Goal: Navigation & Orientation: Understand site structure

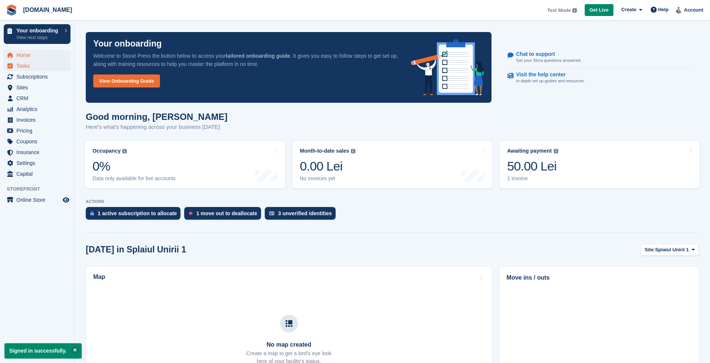
click at [25, 67] on span "Tasks" at bounding box center [38, 66] width 45 height 10
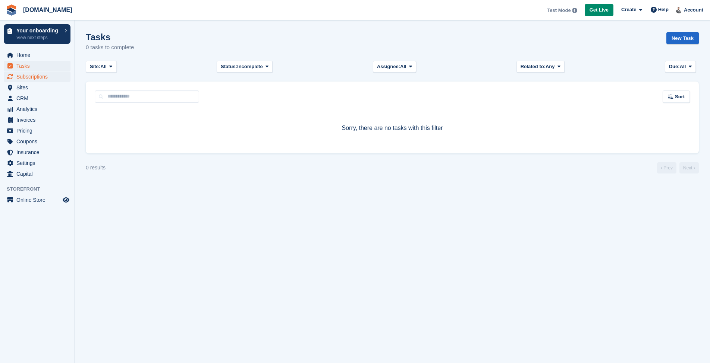
click at [26, 77] on span "Subscriptions" at bounding box center [38, 77] width 45 height 10
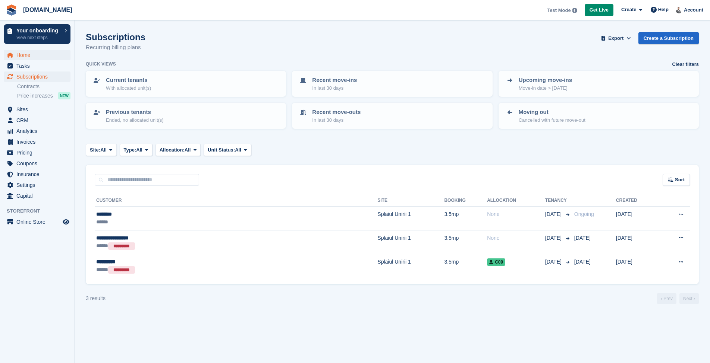
click at [33, 53] on span "Home" at bounding box center [38, 55] width 45 height 10
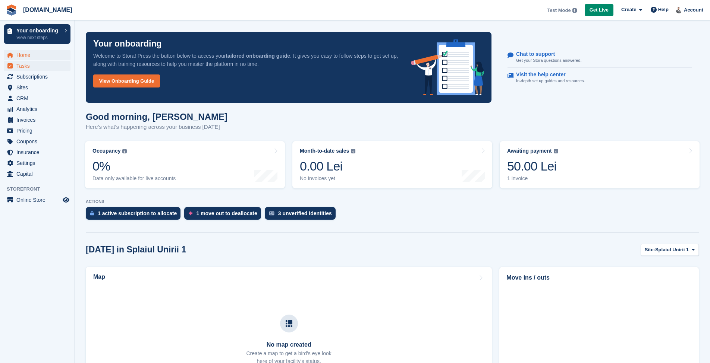
click at [36, 65] on span "Tasks" at bounding box center [38, 66] width 45 height 10
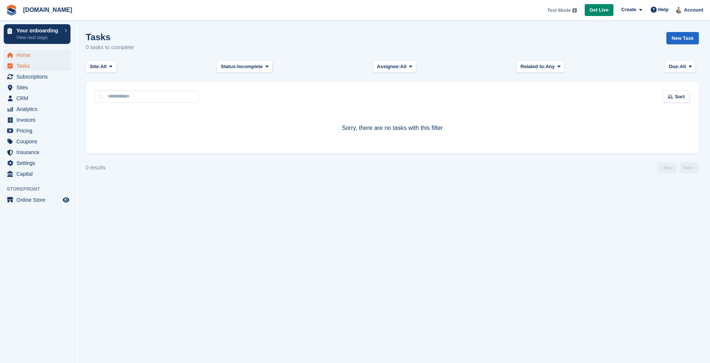
click at [39, 53] on span "Home" at bounding box center [38, 55] width 45 height 10
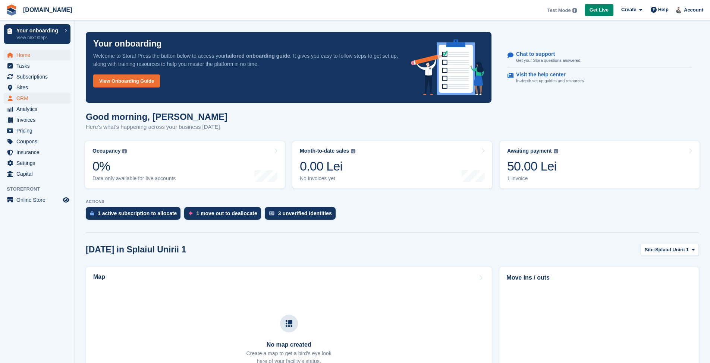
click at [43, 96] on span "CRM" at bounding box center [38, 98] width 45 height 10
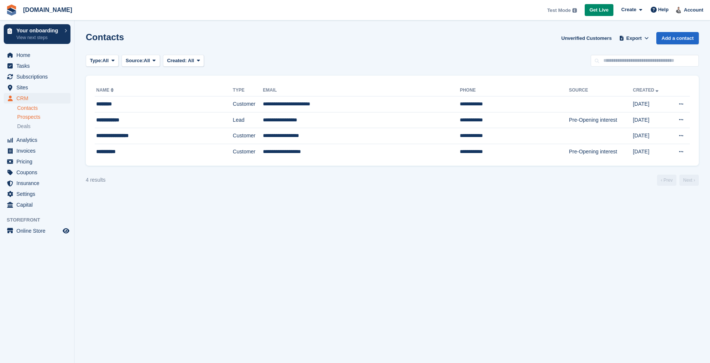
click at [29, 120] on span "Prospects" at bounding box center [28, 117] width 23 height 7
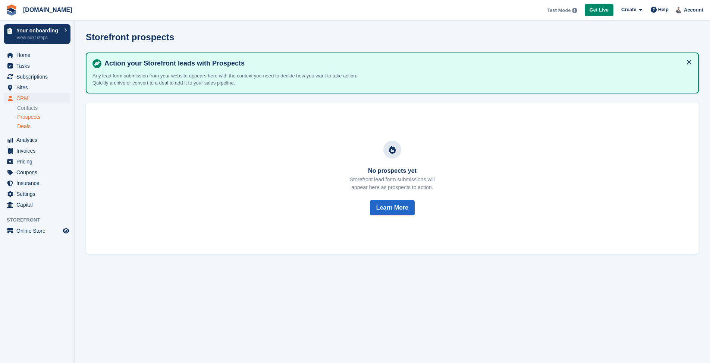
click at [25, 128] on span "Deals" at bounding box center [23, 126] width 13 height 7
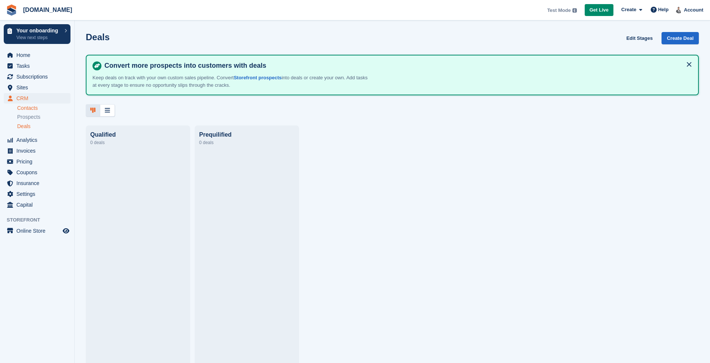
click at [26, 111] on link "Contacts" at bounding box center [43, 108] width 53 height 7
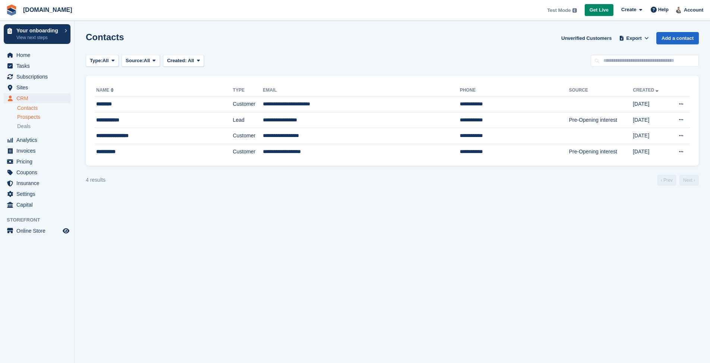
click at [30, 117] on span "Prospects" at bounding box center [28, 117] width 23 height 7
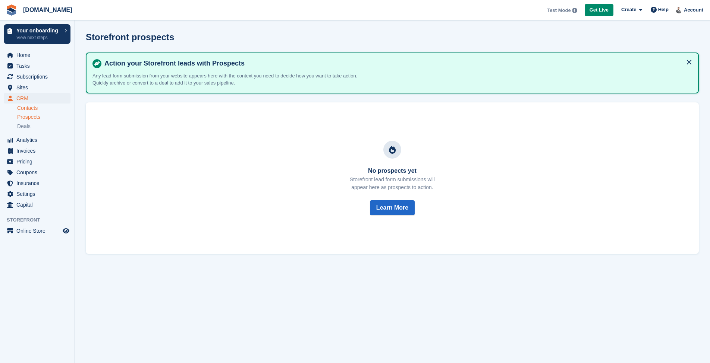
click at [31, 108] on link "Contacts" at bounding box center [43, 108] width 53 height 7
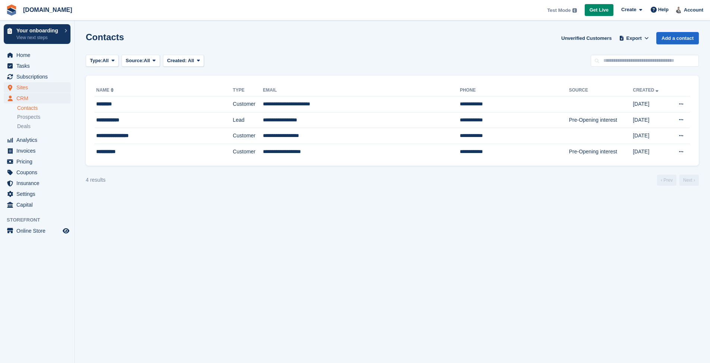
click at [34, 87] on span "Sites" at bounding box center [38, 87] width 45 height 10
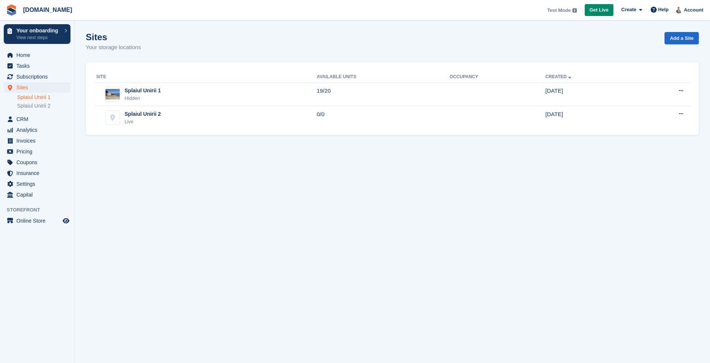
click at [38, 97] on link "Splaiul Unirii 1" at bounding box center [43, 97] width 53 height 7
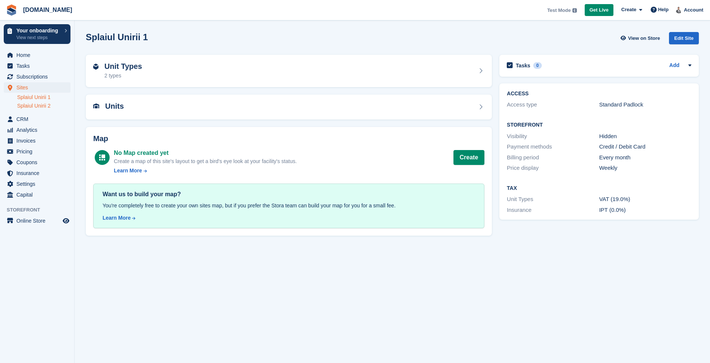
click at [39, 104] on link "Splaiul Unirii 2" at bounding box center [43, 105] width 53 height 7
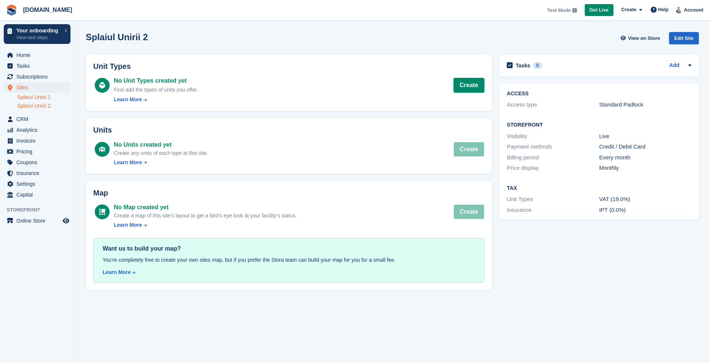
click at [39, 98] on link "Splaiul Unirii 1" at bounding box center [43, 97] width 53 height 7
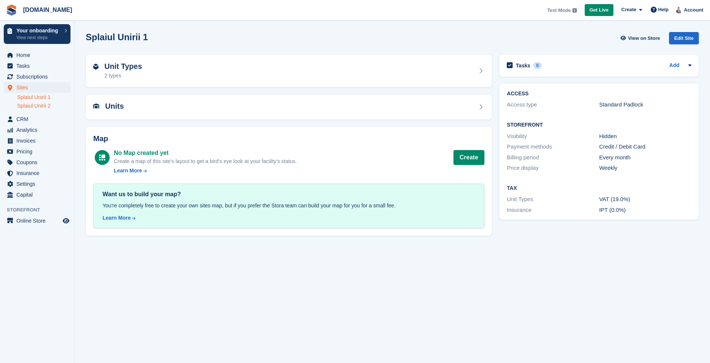
click at [39, 108] on link "Splaiul Unirii 2" at bounding box center [43, 105] width 53 height 7
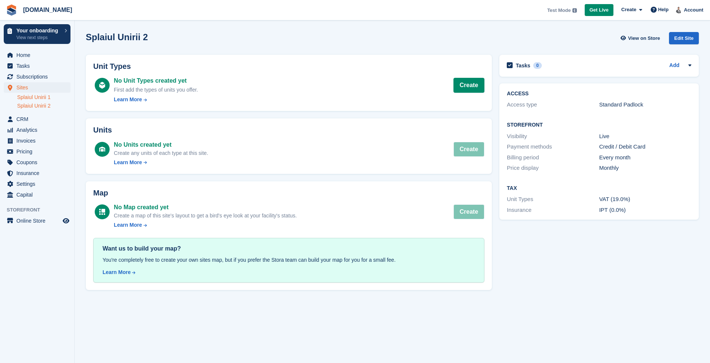
click at [41, 99] on link "Splaiul Unirii 1" at bounding box center [43, 97] width 53 height 7
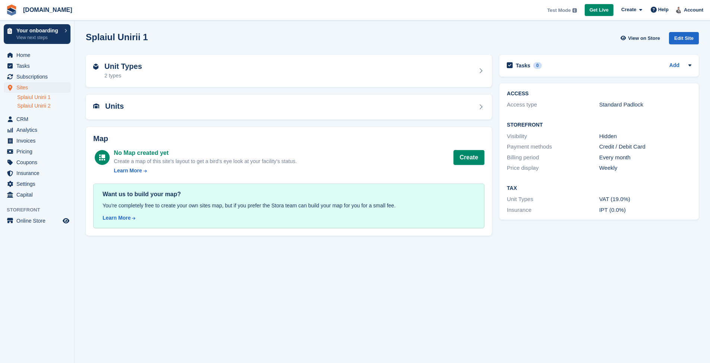
click at [43, 105] on link "Splaiul Unirii 2" at bounding box center [43, 105] width 53 height 7
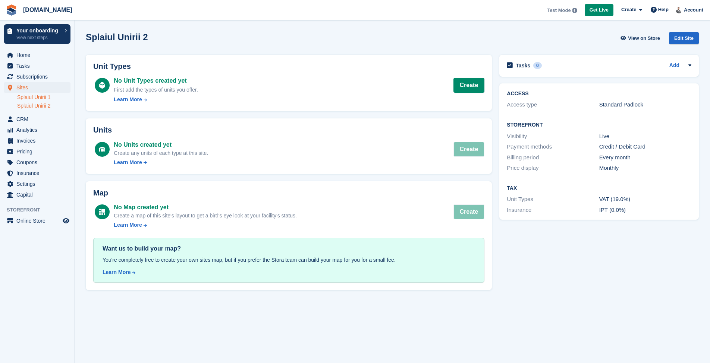
click at [43, 97] on link "Splaiul Unirii 1" at bounding box center [43, 97] width 53 height 7
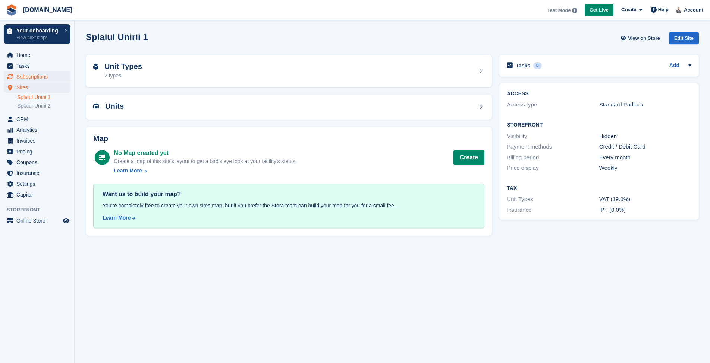
click at [44, 76] on span "Subscriptions" at bounding box center [38, 77] width 45 height 10
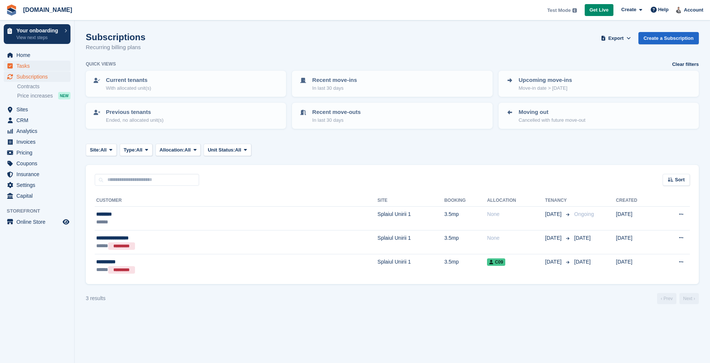
click at [34, 69] on span "Tasks" at bounding box center [38, 66] width 45 height 10
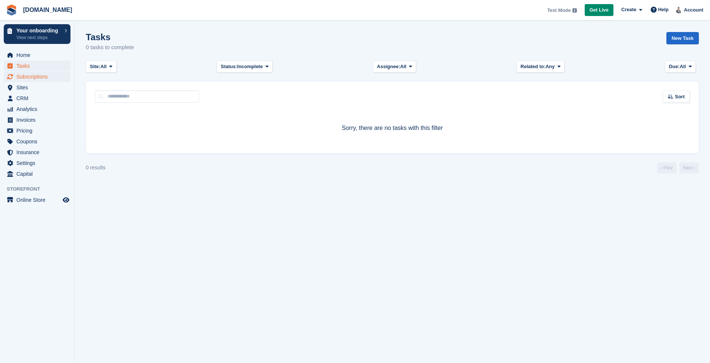
click at [33, 77] on span "Subscriptions" at bounding box center [38, 77] width 45 height 10
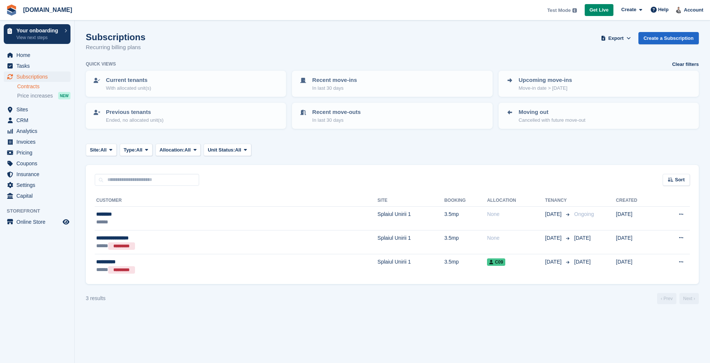
click at [31, 86] on link "Contracts" at bounding box center [43, 86] width 53 height 7
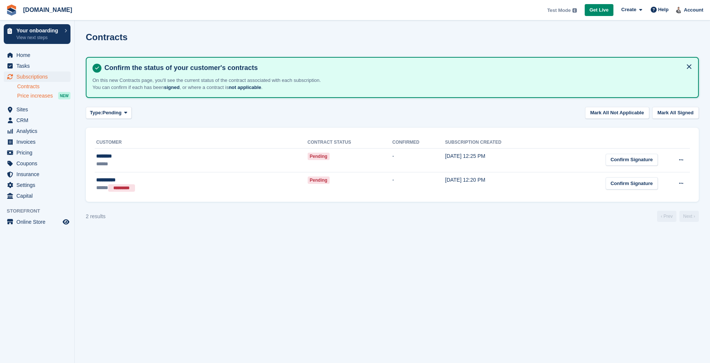
click at [35, 95] on span "Price increases" at bounding box center [35, 95] width 36 height 7
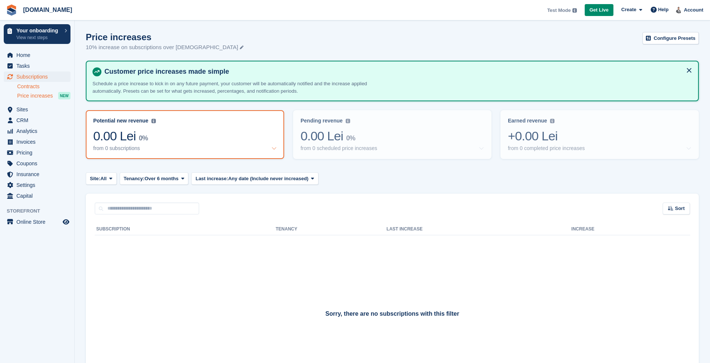
click at [34, 86] on link "Contracts" at bounding box center [43, 86] width 53 height 7
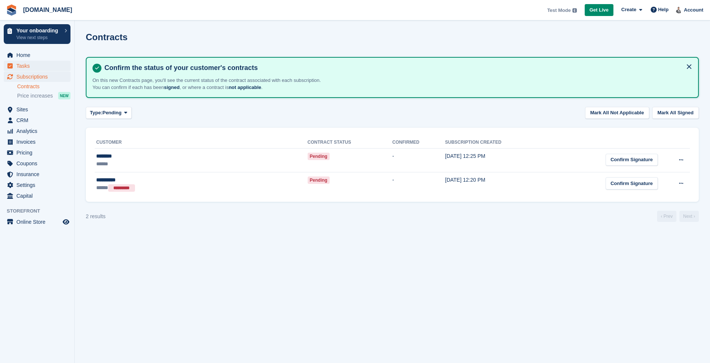
click at [24, 67] on span "Tasks" at bounding box center [38, 66] width 45 height 10
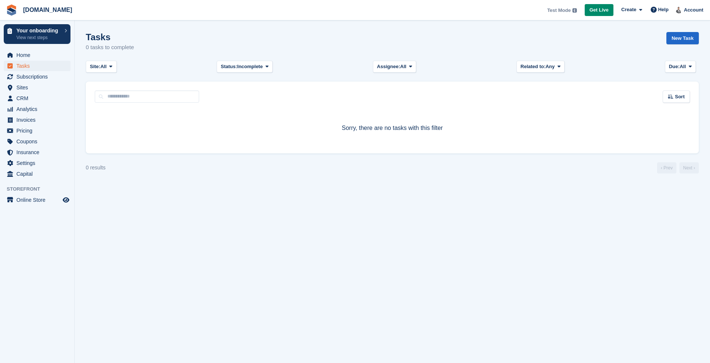
click at [24, 67] on span "Tasks" at bounding box center [38, 66] width 45 height 10
click at [27, 76] on span "Subscriptions" at bounding box center [38, 77] width 45 height 10
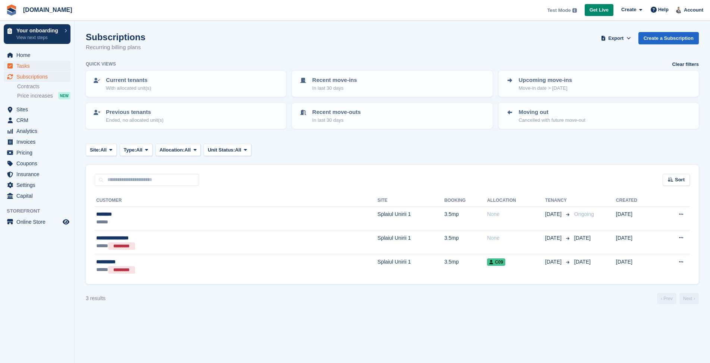
click at [30, 65] on span "Tasks" at bounding box center [38, 66] width 45 height 10
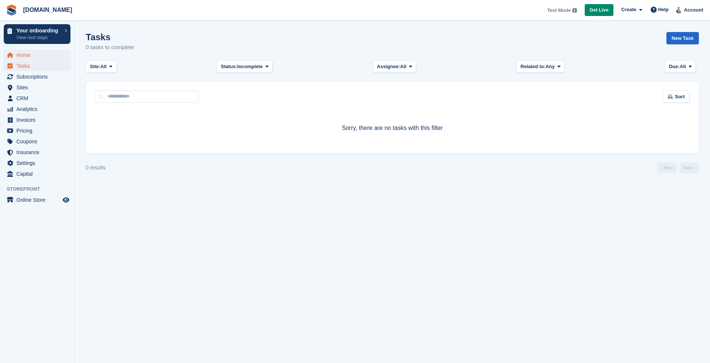
click at [30, 56] on span "Home" at bounding box center [38, 55] width 45 height 10
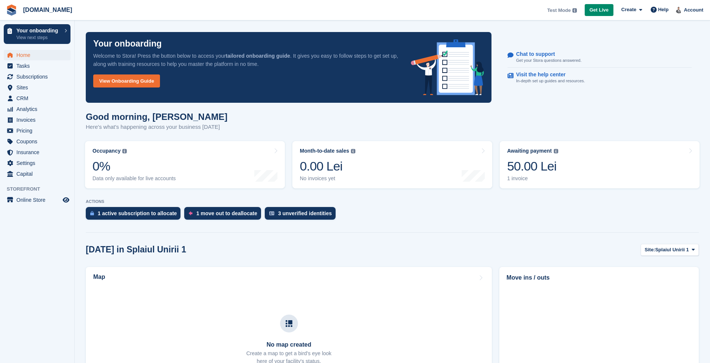
click at [30, 66] on span "Tasks" at bounding box center [38, 66] width 45 height 10
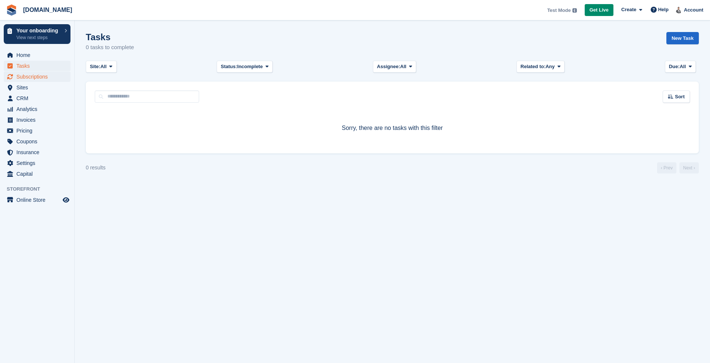
click at [43, 80] on span "Subscriptions" at bounding box center [38, 77] width 45 height 10
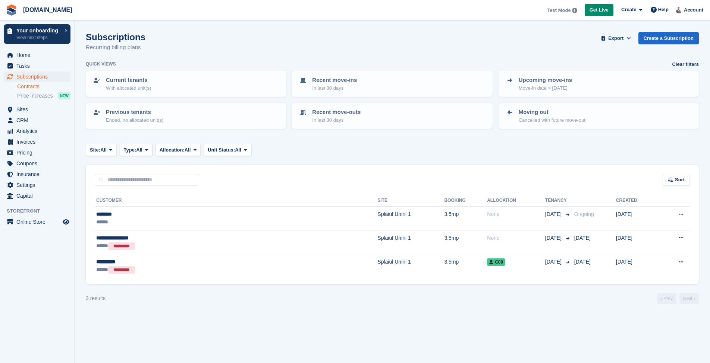
click at [31, 89] on link "Contracts" at bounding box center [43, 86] width 53 height 7
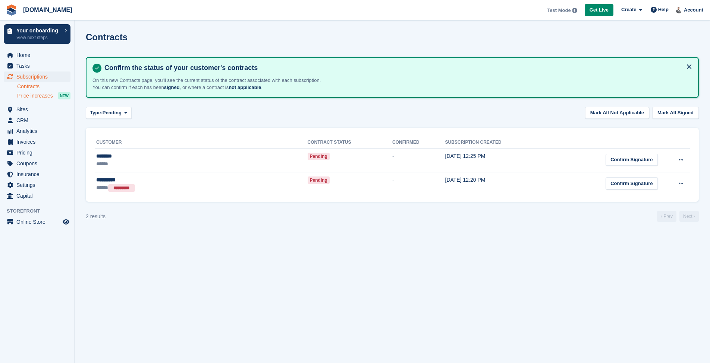
click at [33, 98] on span "Price increases" at bounding box center [35, 95] width 36 height 7
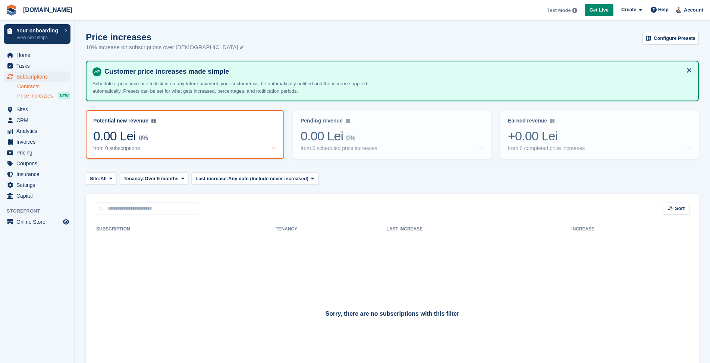
click at [32, 89] on link "Contracts" at bounding box center [43, 86] width 53 height 7
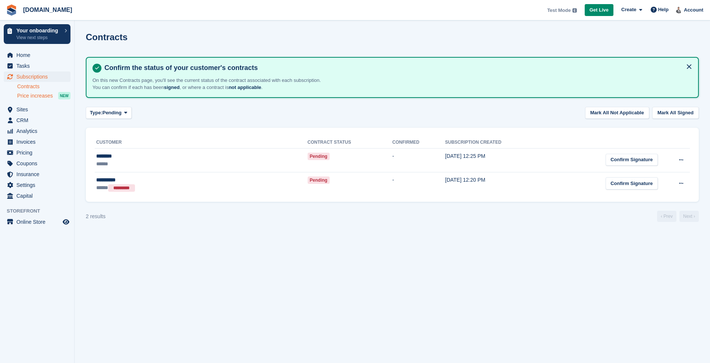
click at [28, 97] on span "Price increases" at bounding box center [35, 95] width 36 height 7
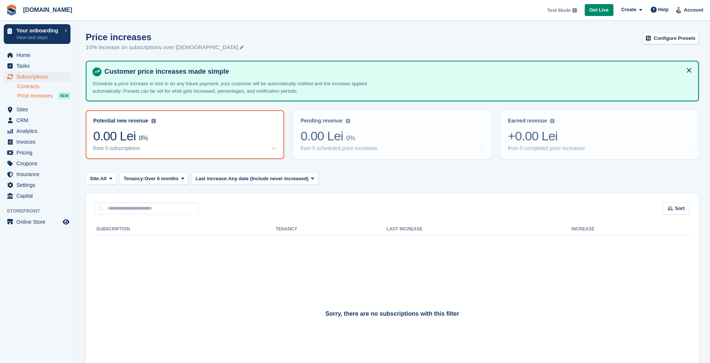
click at [28, 89] on link "Contracts" at bounding box center [43, 86] width 53 height 7
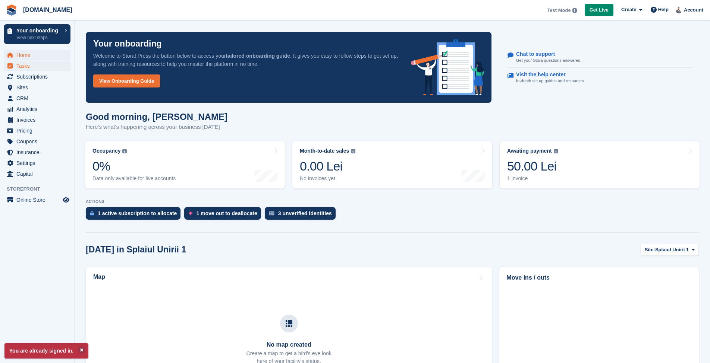
click at [20, 69] on span "Tasks" at bounding box center [38, 66] width 45 height 10
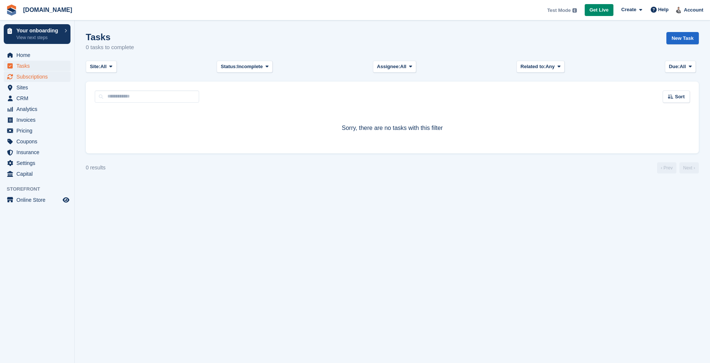
click at [22, 76] on span "Subscriptions" at bounding box center [38, 77] width 45 height 10
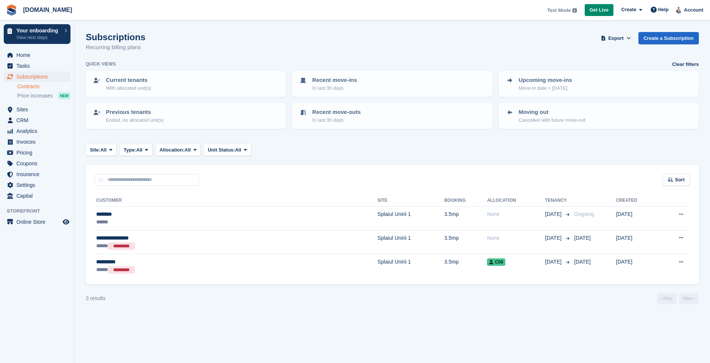
click at [25, 87] on link "Contracts" at bounding box center [43, 86] width 53 height 7
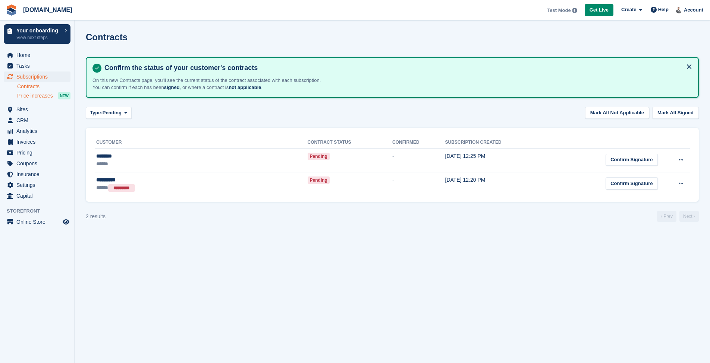
click at [26, 97] on span "Price increases" at bounding box center [35, 95] width 36 height 7
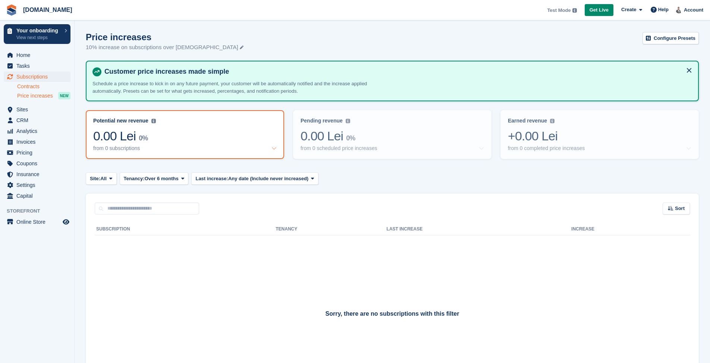
click at [41, 87] on link "Contracts" at bounding box center [43, 86] width 53 height 7
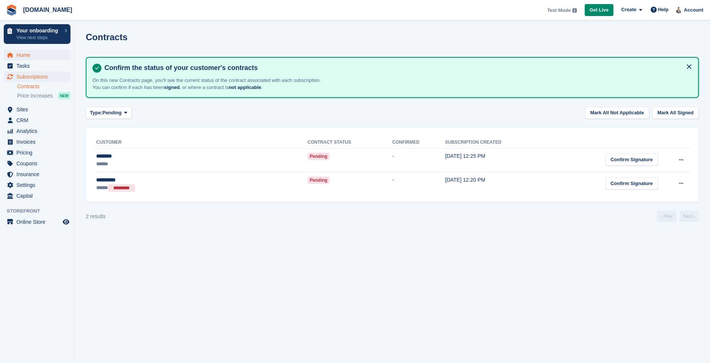
click at [36, 57] on span "Home" at bounding box center [38, 55] width 45 height 10
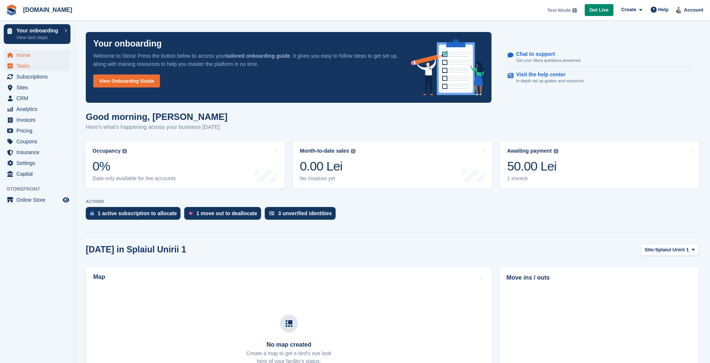
click at [34, 67] on span "Tasks" at bounding box center [38, 66] width 45 height 10
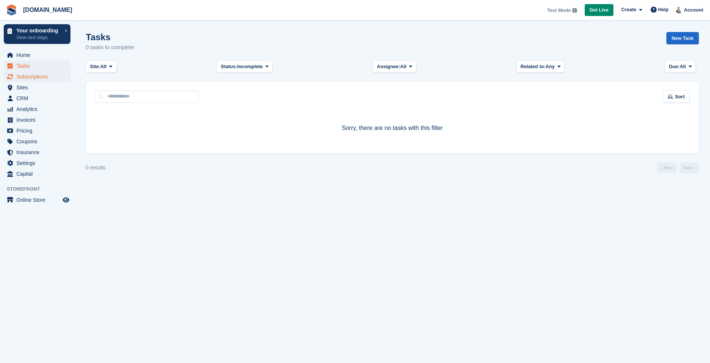
click at [34, 74] on span "Subscriptions" at bounding box center [38, 77] width 45 height 10
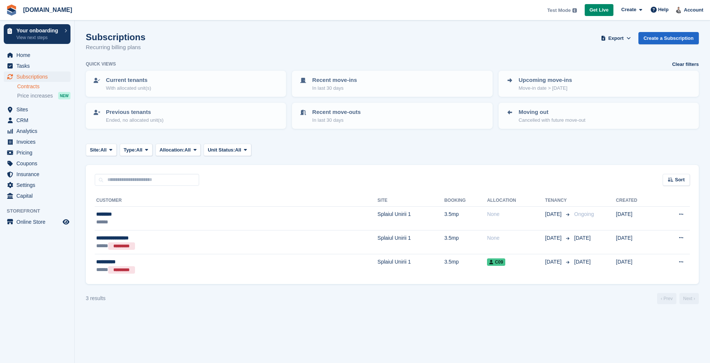
click at [28, 86] on link "Contracts" at bounding box center [43, 86] width 53 height 7
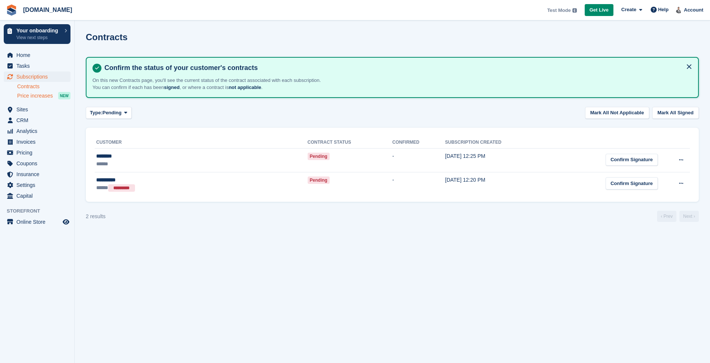
click at [28, 97] on span "Price increases" at bounding box center [35, 95] width 36 height 7
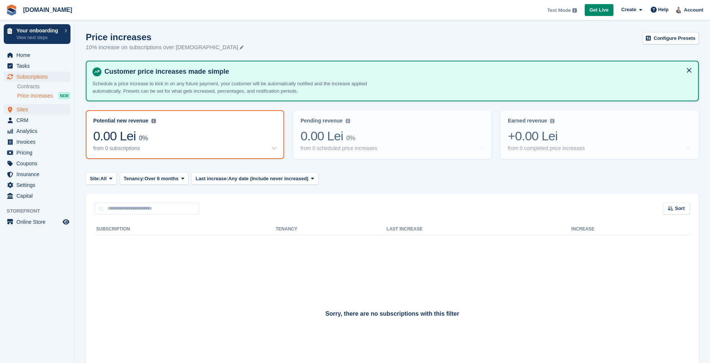
click at [24, 110] on span "Sites" at bounding box center [38, 109] width 45 height 10
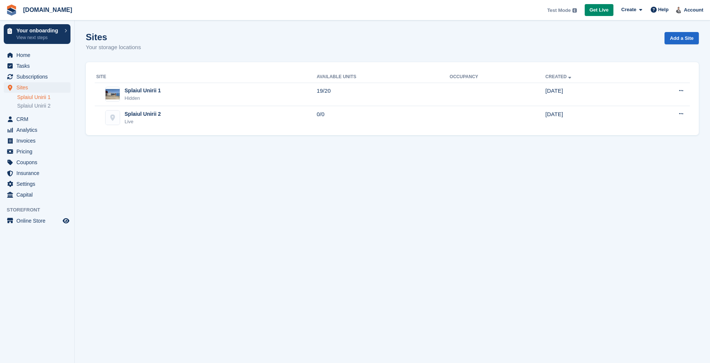
click at [25, 100] on link "Splaiul Unirii 1" at bounding box center [43, 97] width 53 height 7
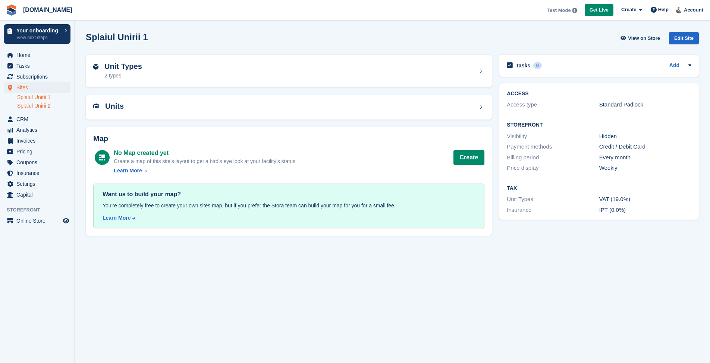
click at [26, 109] on link "Splaiul Unirii 2" at bounding box center [43, 105] width 53 height 7
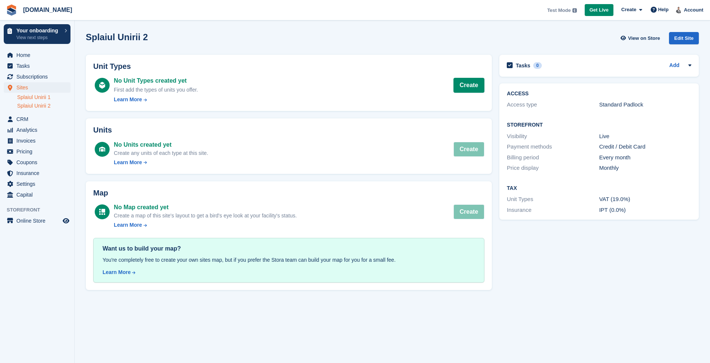
click at [28, 99] on link "Splaiul Unirii 1" at bounding box center [43, 97] width 53 height 7
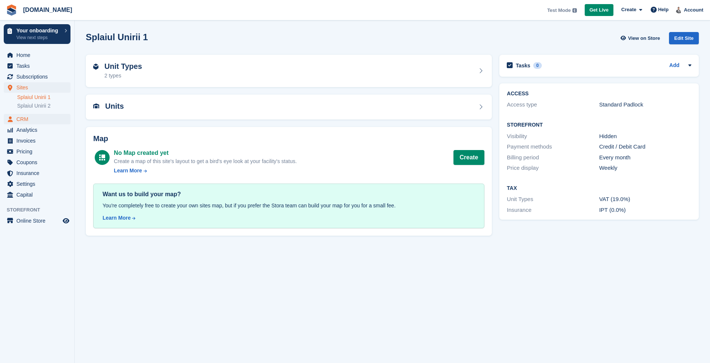
click at [22, 122] on span "CRM" at bounding box center [38, 119] width 45 height 10
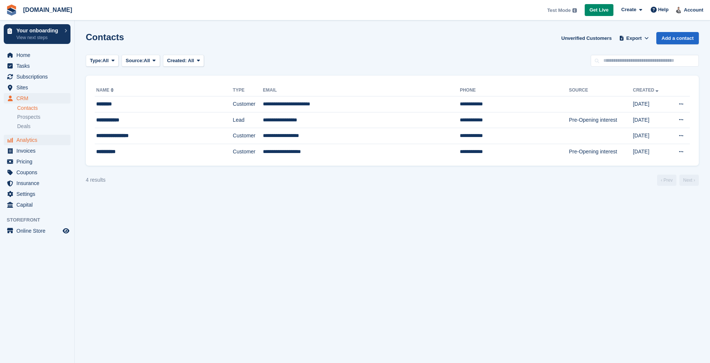
click at [21, 140] on span "Analytics" at bounding box center [38, 140] width 45 height 10
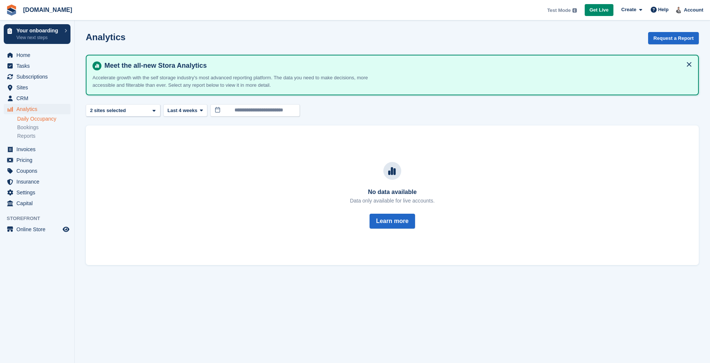
click at [25, 121] on link "Daily Occupancy" at bounding box center [43, 119] width 53 height 7
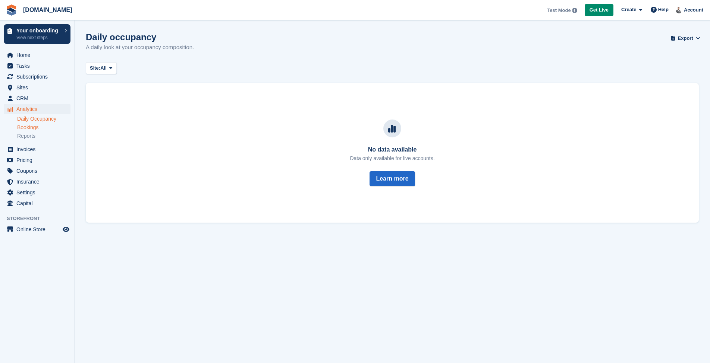
click at [26, 127] on link "Bookings" at bounding box center [43, 127] width 53 height 7
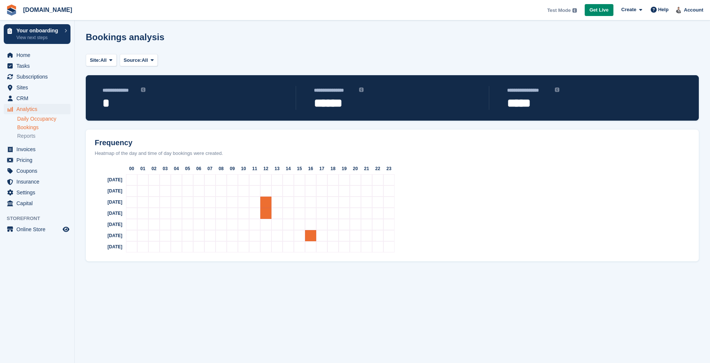
click at [26, 119] on link "Daily Occupancy" at bounding box center [43, 119] width 53 height 7
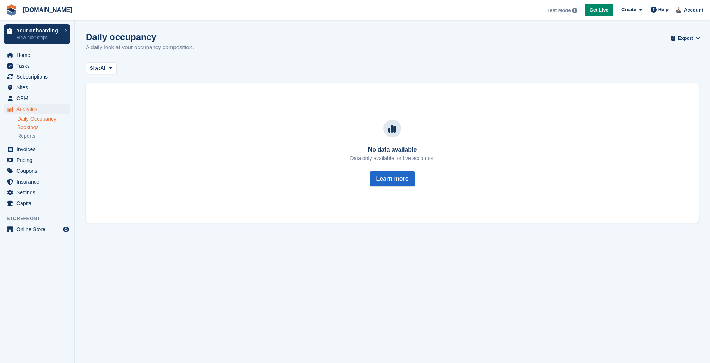
click at [26, 126] on link "Bookings" at bounding box center [43, 127] width 53 height 7
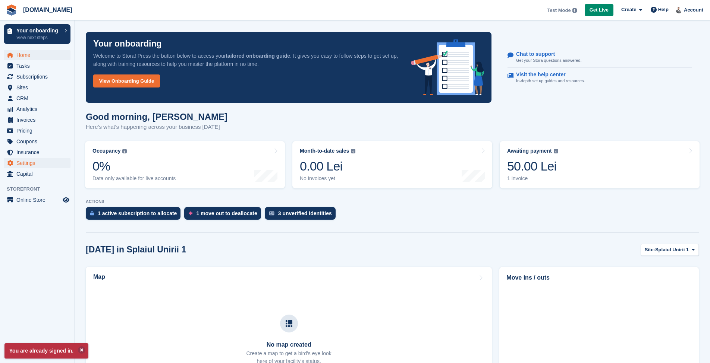
click at [34, 163] on span "Settings" at bounding box center [38, 163] width 45 height 10
